Goal: Task Accomplishment & Management: Complete application form

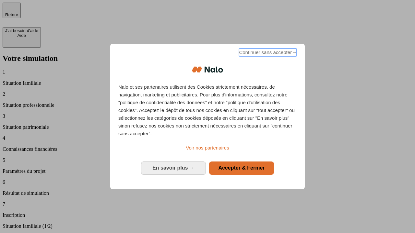
click at [267, 53] on span "Continuer sans accepter →" at bounding box center [268, 53] width 58 height 8
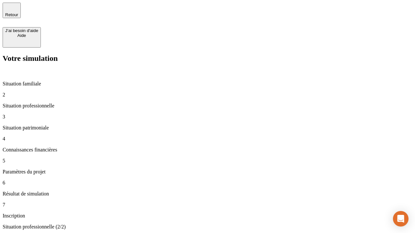
type input "30 000"
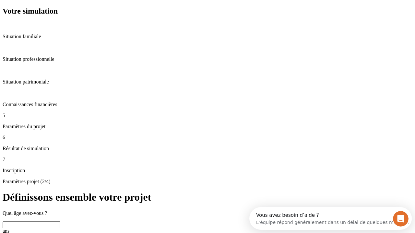
scroll to position [12, 0]
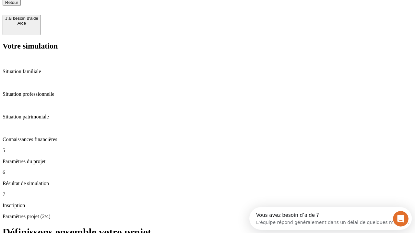
type input "25"
type input "1 000"
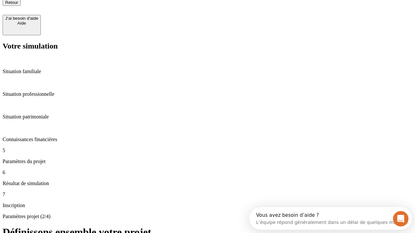
type input "640"
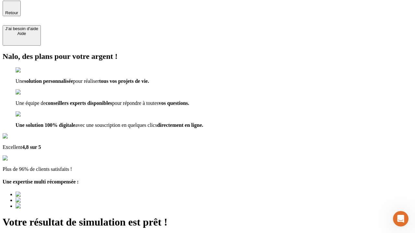
type input "[EMAIL_ADDRESS][PERSON_NAME][DOMAIN_NAME]"
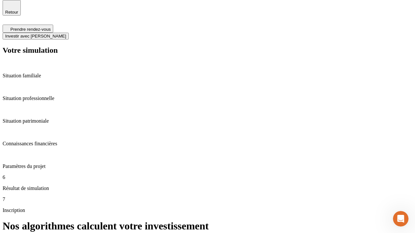
click at [66, 34] on span "Investir avec [PERSON_NAME]" at bounding box center [35, 36] width 61 height 5
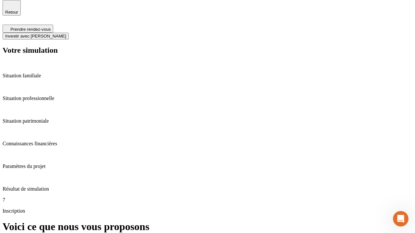
scroll to position [2, 0]
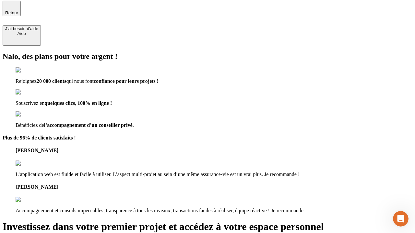
type input "[PERSON_NAME][EMAIL_ADDRESS][DOMAIN_NAME]"
